Goal: Task Accomplishment & Management: Manage account settings

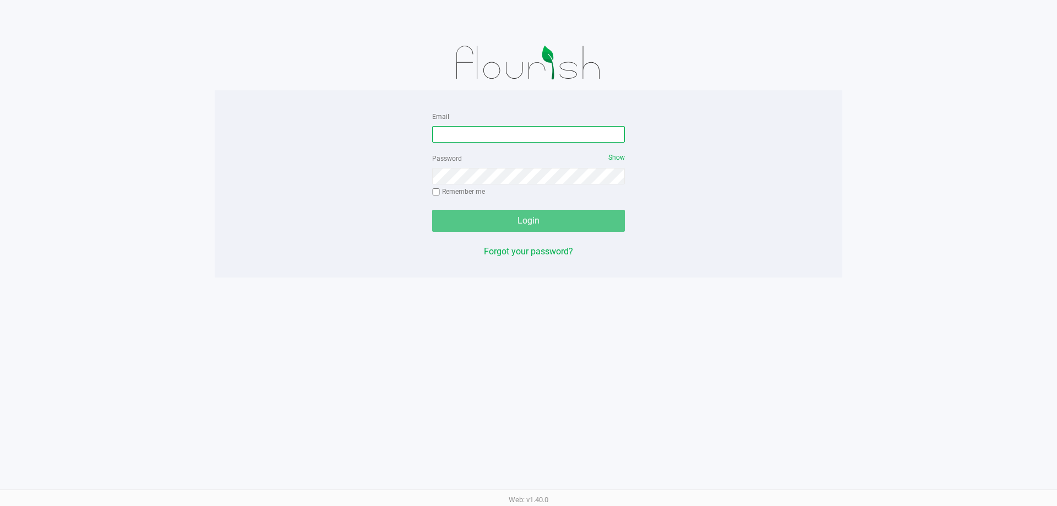
click at [500, 132] on input "Email" at bounding box center [528, 134] width 193 height 17
type input "[EMAIL_ADDRESS][DOMAIN_NAME]"
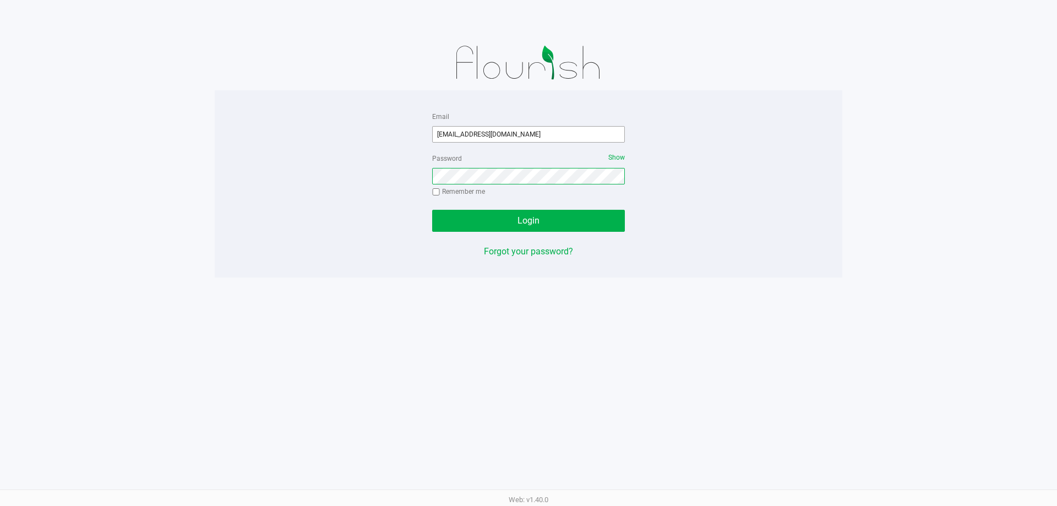
click at [432, 210] on button "Login" at bounding box center [528, 221] width 193 height 22
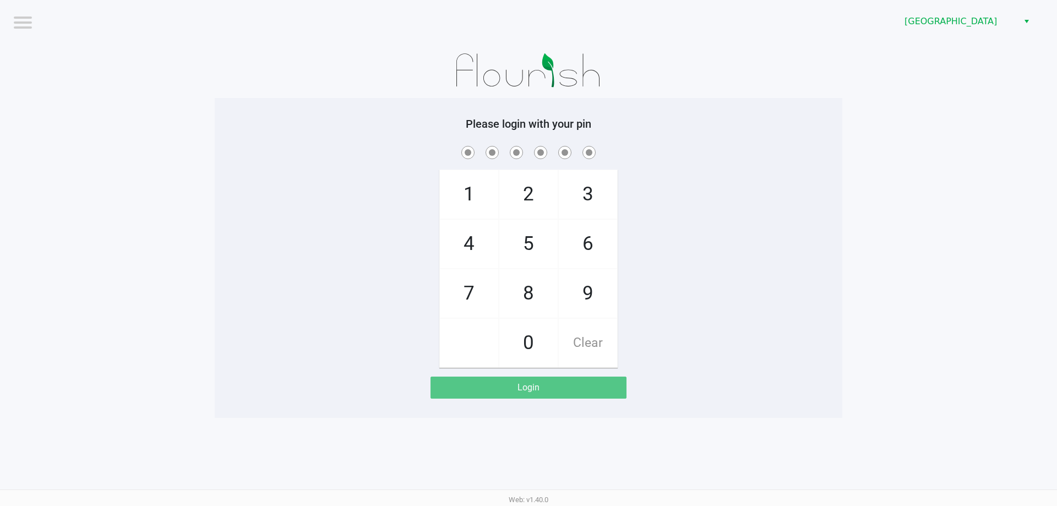
click at [90, 145] on app-pos-login-wrapper "Logout [GEOGRAPHIC_DATA] WC Please login with your pin 1 4 7 2 5 8 0 3 6 9 Clea…" at bounding box center [528, 209] width 1057 height 418
drag, startPoint x: 473, startPoint y: 198, endPoint x: 490, endPoint y: 194, distance: 17.0
click at [473, 196] on span "1" at bounding box center [469, 194] width 58 height 48
checkbox input "true"
drag, startPoint x: 527, startPoint y: 192, endPoint x: 530, endPoint y: 272, distance: 79.4
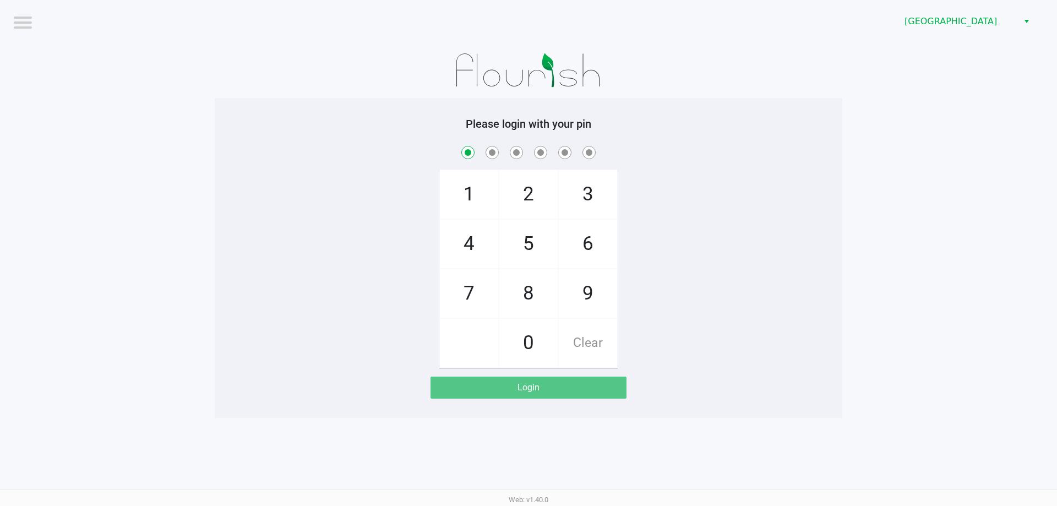
click at [528, 192] on span "2" at bounding box center [529, 194] width 58 height 48
checkbox input "true"
drag, startPoint x: 530, startPoint y: 294, endPoint x: 513, endPoint y: 292, distance: 16.6
click at [529, 295] on span "8" at bounding box center [529, 293] width 58 height 48
checkbox input "true"
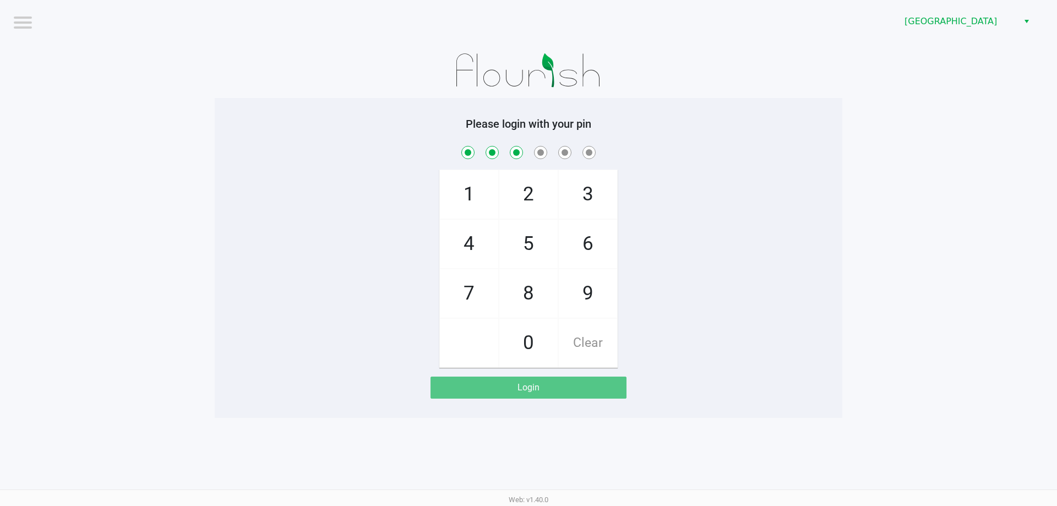
click at [473, 289] on span "7" at bounding box center [469, 293] width 58 height 48
checkbox input "true"
drag, startPoint x: 503, startPoint y: 249, endPoint x: 534, endPoint y: 286, distance: 48.5
click at [505, 248] on span "5" at bounding box center [529, 244] width 58 height 48
checkbox input "true"
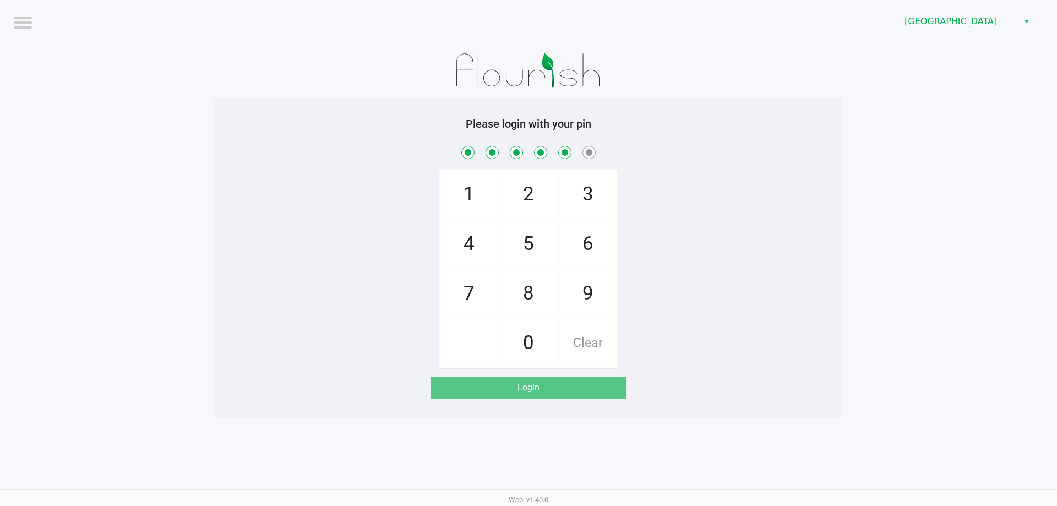
click at [580, 297] on span "9" at bounding box center [588, 293] width 58 height 48
checkbox input "true"
